Goal: Navigation & Orientation: Go to known website

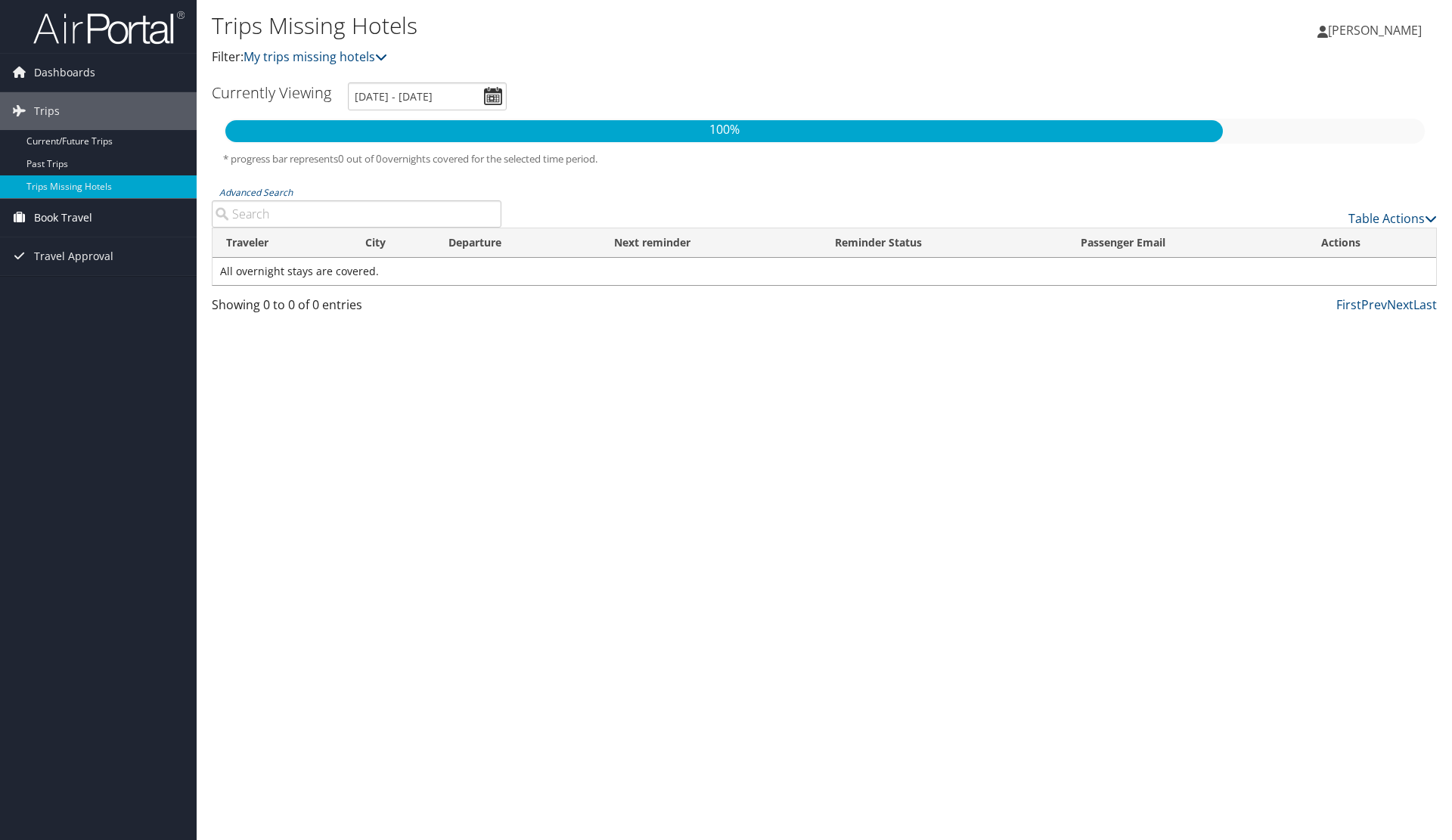
click at [72, 211] on span "Book Travel" at bounding box center [63, 217] width 58 height 37
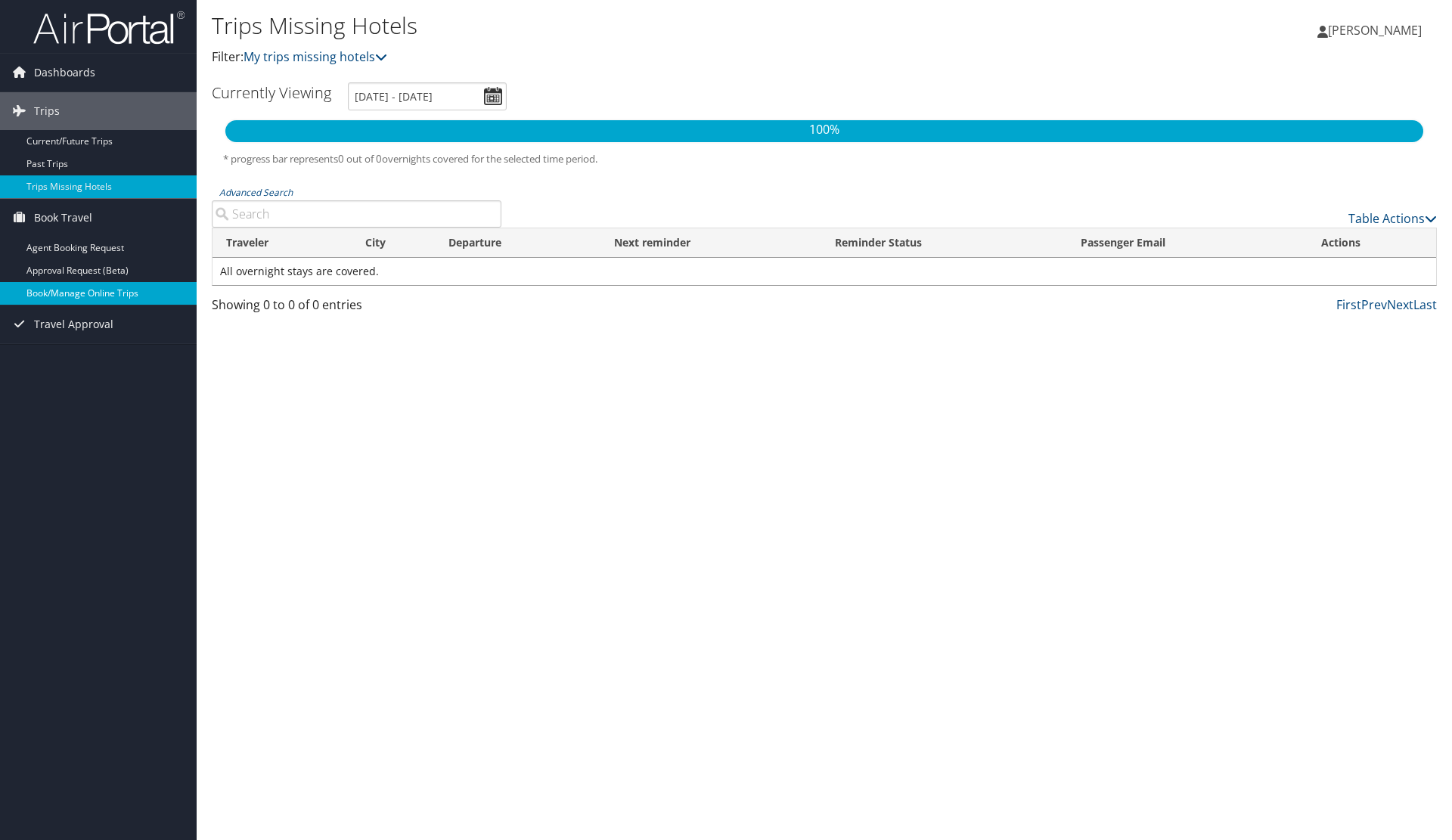
click at [106, 292] on link "Book/Manage Online Trips" at bounding box center [98, 294] width 197 height 23
click at [71, 295] on link "Book/Manage Online Trips" at bounding box center [98, 294] width 197 height 23
